Goal: Transaction & Acquisition: Book appointment/travel/reservation

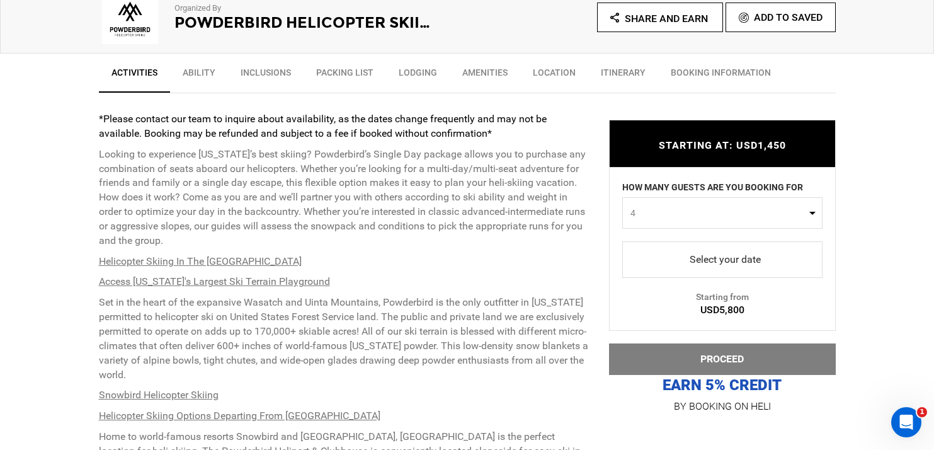
scroll to position [441, 0]
click at [723, 268] on span "select" at bounding box center [722, 259] width 180 height 20
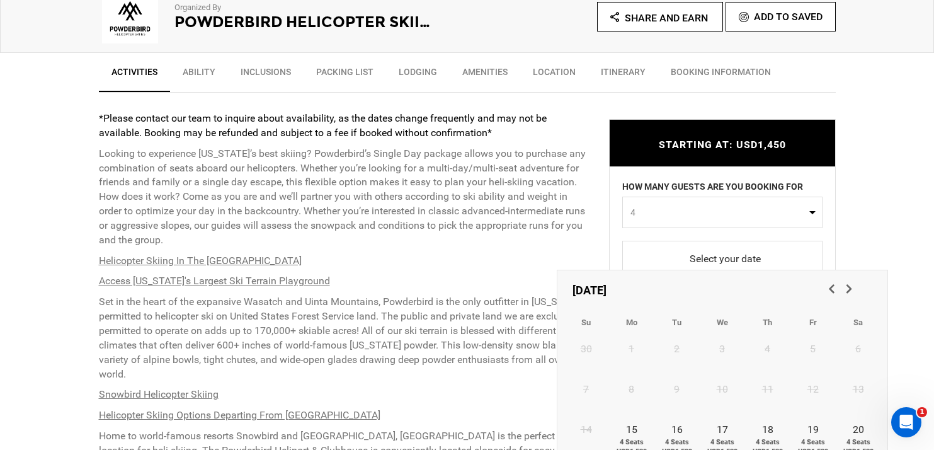
click at [852, 288] on span "Next" at bounding box center [848, 288] width 13 height 13
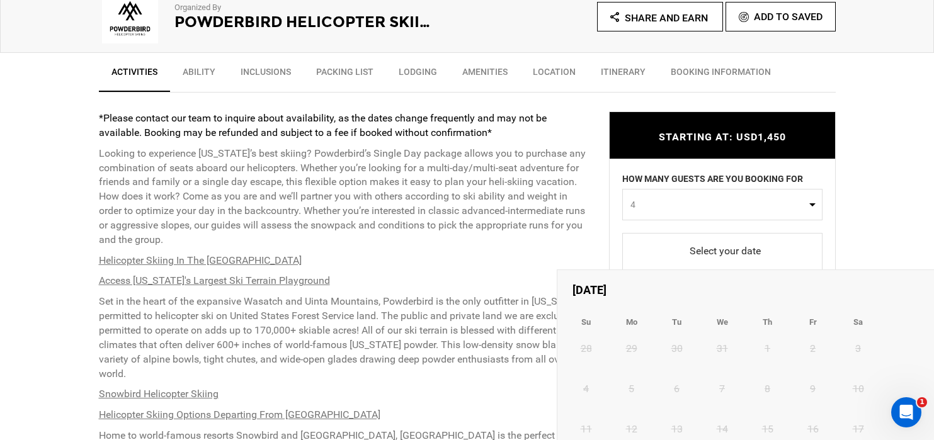
click at [852, 288] on div "[DATE]" at bounding box center [881, 290] width 635 height 34
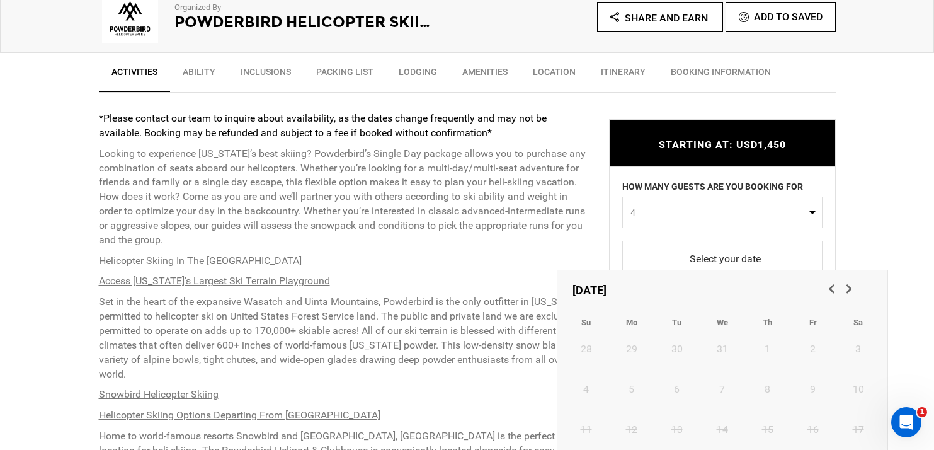
click at [852, 288] on div "[DATE]" at bounding box center [722, 290] width 317 height 34
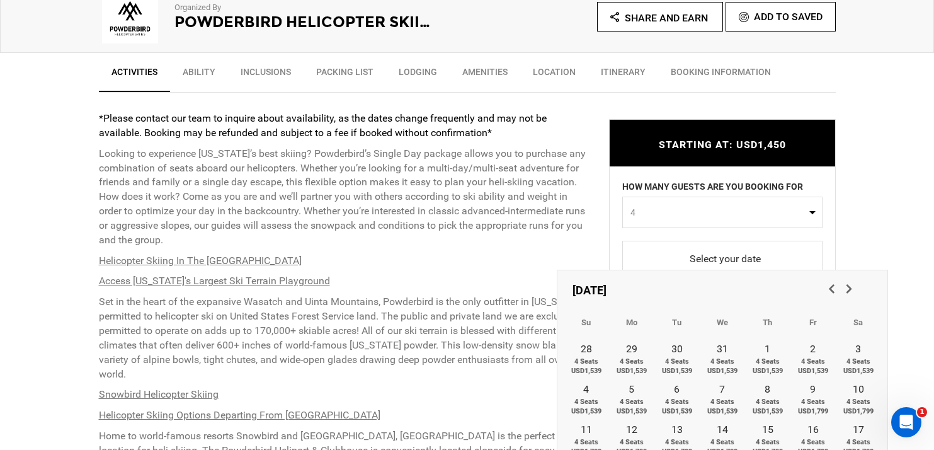
click at [852, 288] on span "Next" at bounding box center [848, 288] width 13 height 13
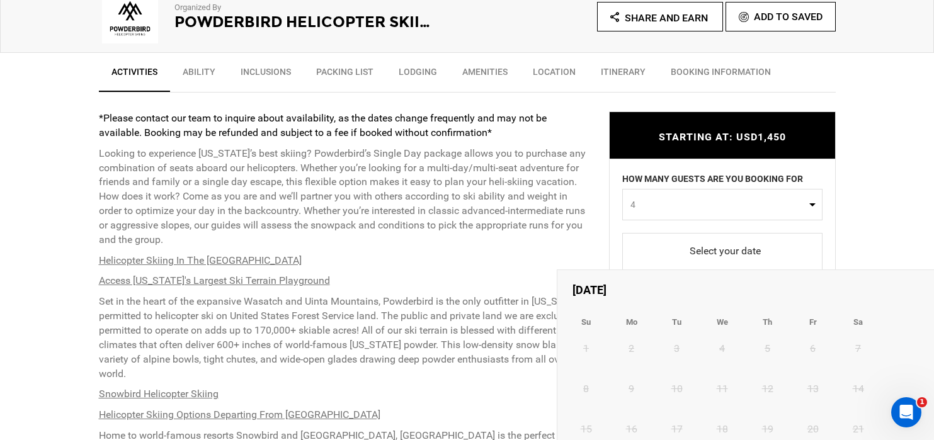
click at [852, 288] on div "[DATE]" at bounding box center [881, 290] width 635 height 34
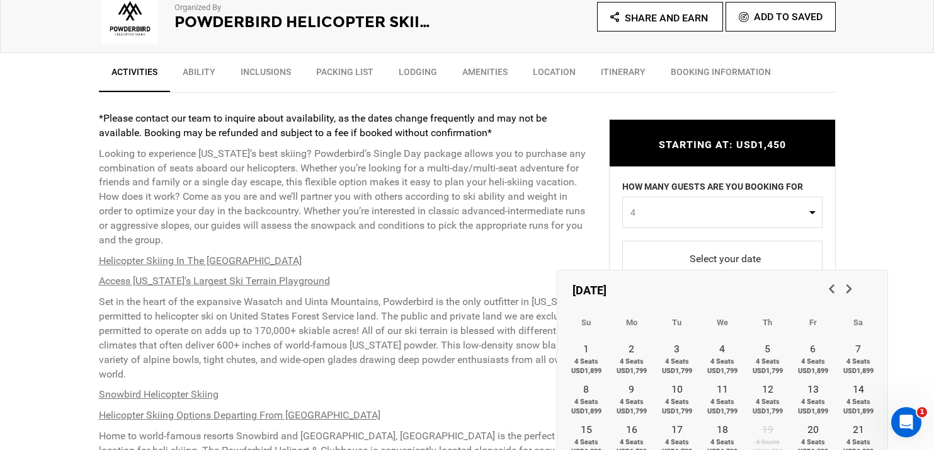
click at [852, 288] on span "Next" at bounding box center [848, 288] width 13 height 13
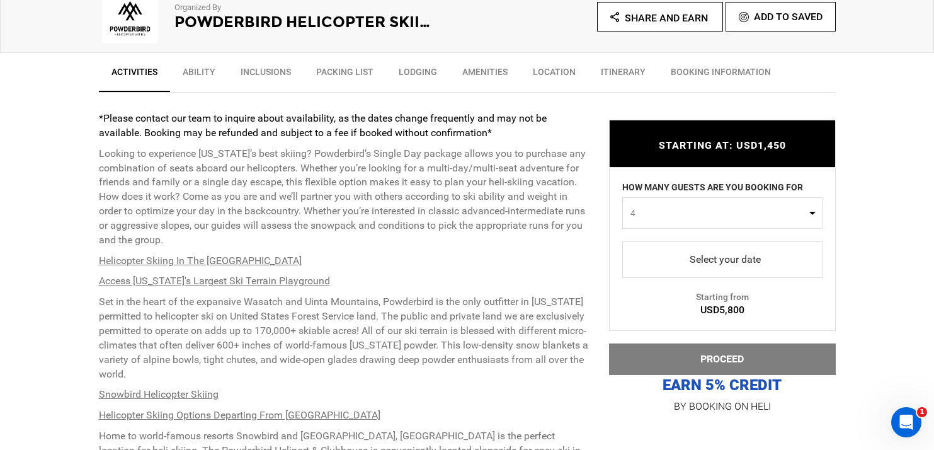
click at [749, 261] on span "select" at bounding box center [722, 259] width 180 height 20
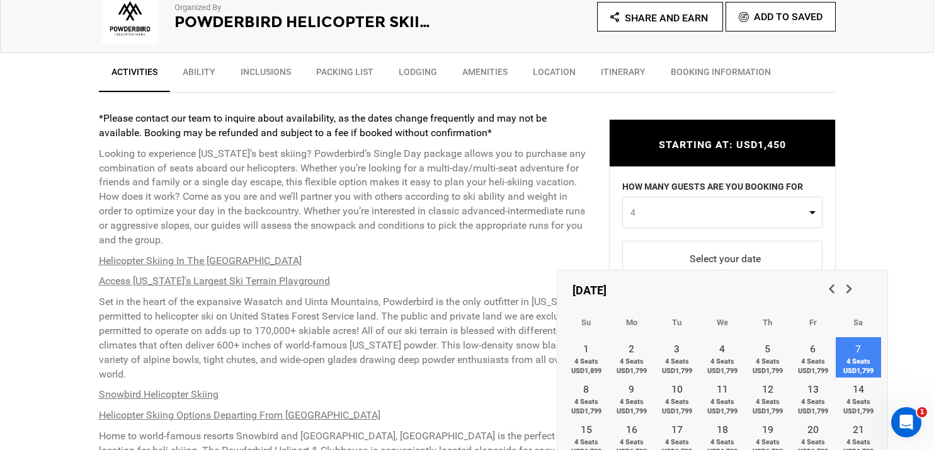
click at [860, 360] on span "4 Seats USD1,799" at bounding box center [858, 366] width 45 height 20
type input "[DATE]"
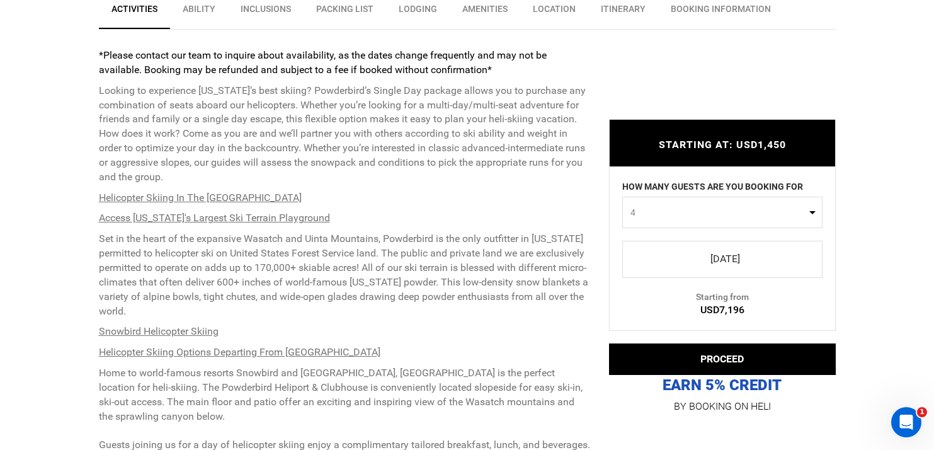
scroll to position [567, 0]
